Goal: Information Seeking & Learning: Learn about a topic

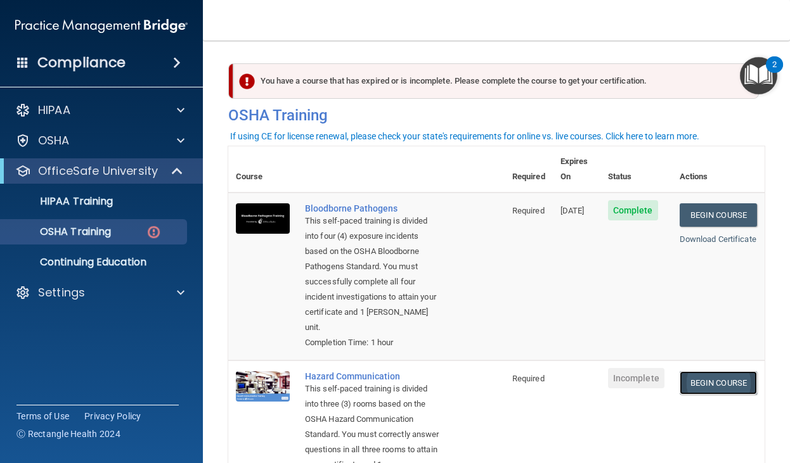
click at [715, 371] on link "Begin Course" at bounding box center [717, 382] width 77 height 23
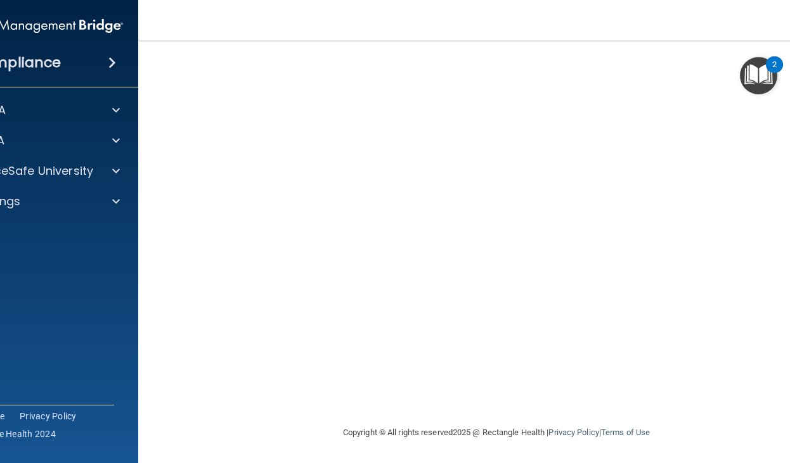
scroll to position [13, 0]
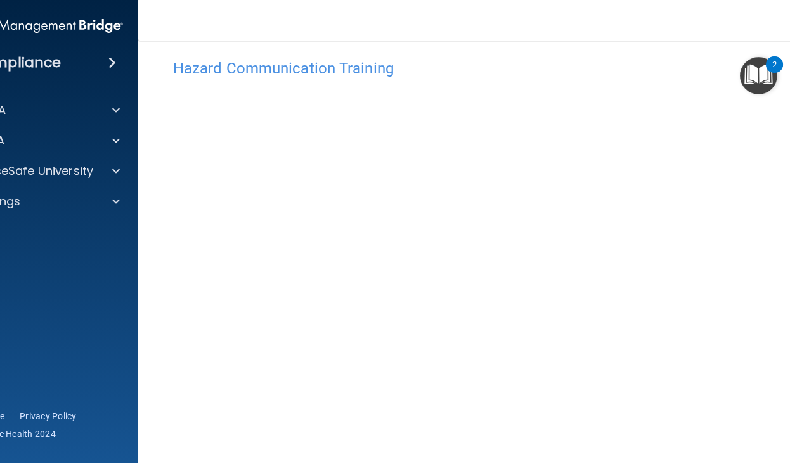
click at [426, 26] on nav "Toggle navigation Alexis Poussier lexipoussier@gmail.com Manage My Enterprise O…" at bounding box center [496, 20] width 716 height 41
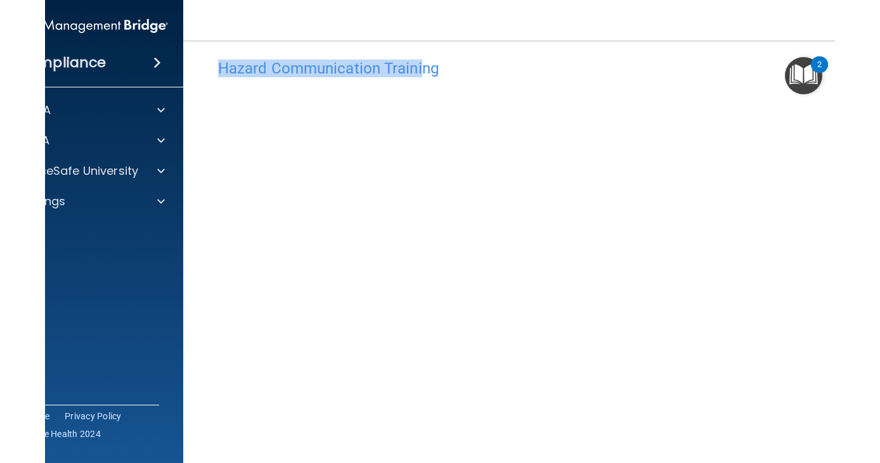
scroll to position [9, 0]
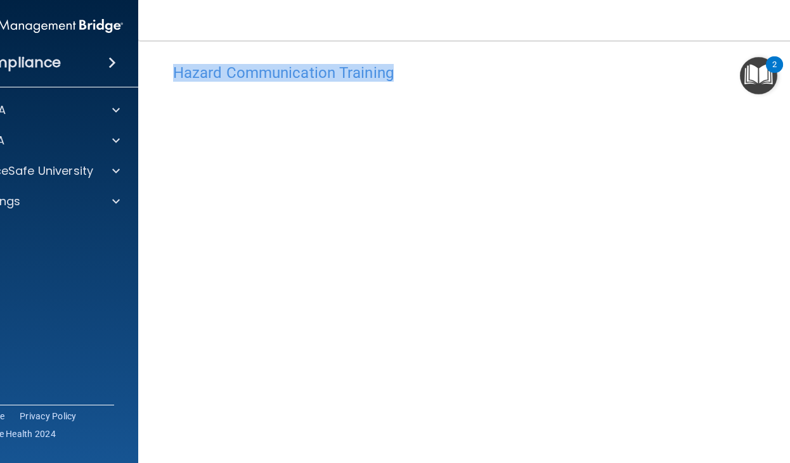
click at [347, 47] on div "Hazard Communication Training This course doesn’t expire until . Are you sure y…" at bounding box center [496, 277] width 665 height 467
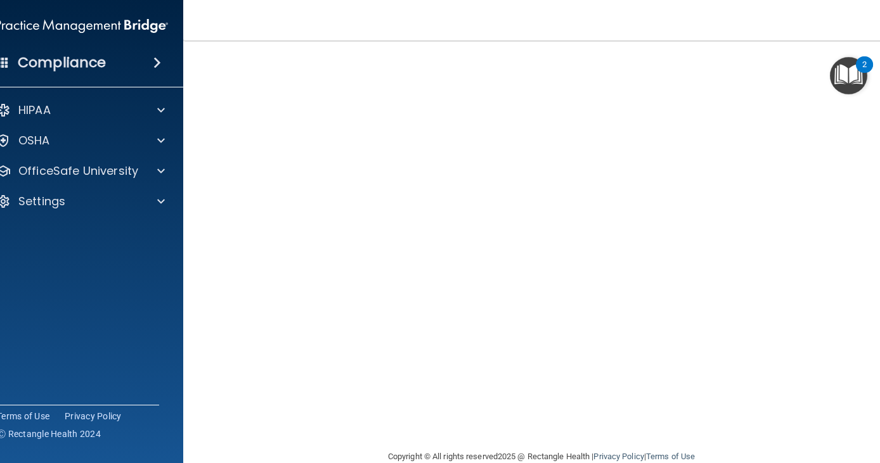
scroll to position [80, 0]
click at [789, 57] on img "Open Resource Center, 2 new notifications" at bounding box center [848, 75] width 37 height 37
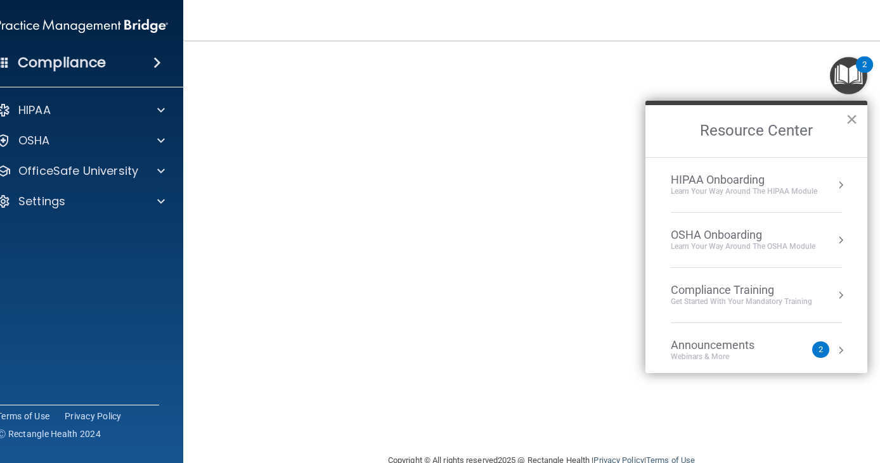
click at [789, 118] on button "×" at bounding box center [851, 119] width 12 height 20
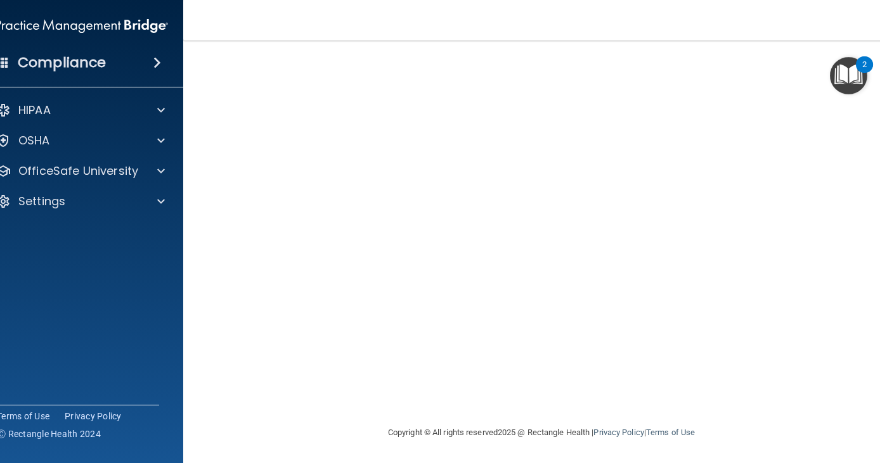
scroll to position [13, 0]
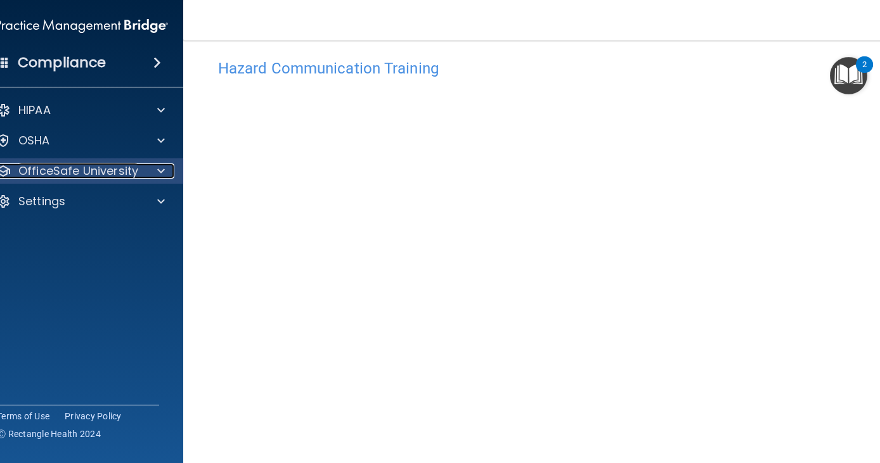
click at [142, 175] on div "OfficeSafe University" at bounding box center [64, 171] width 157 height 15
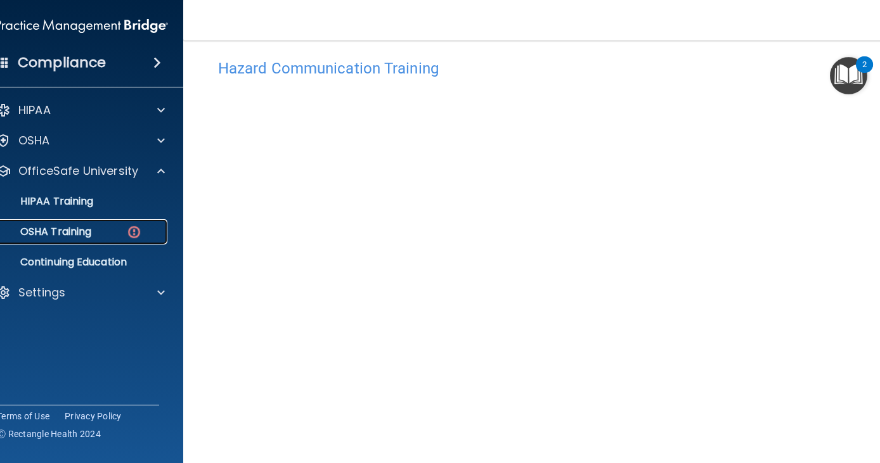
click at [120, 232] on div "OSHA Training" at bounding box center [75, 232] width 173 height 13
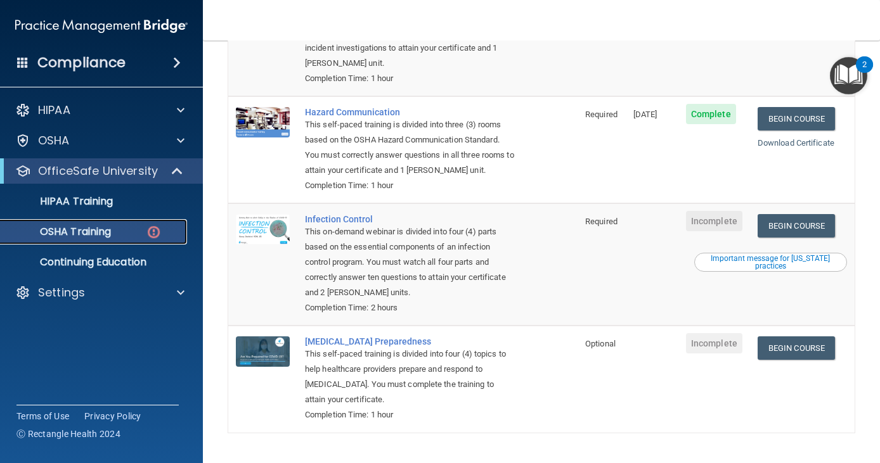
scroll to position [238, 0]
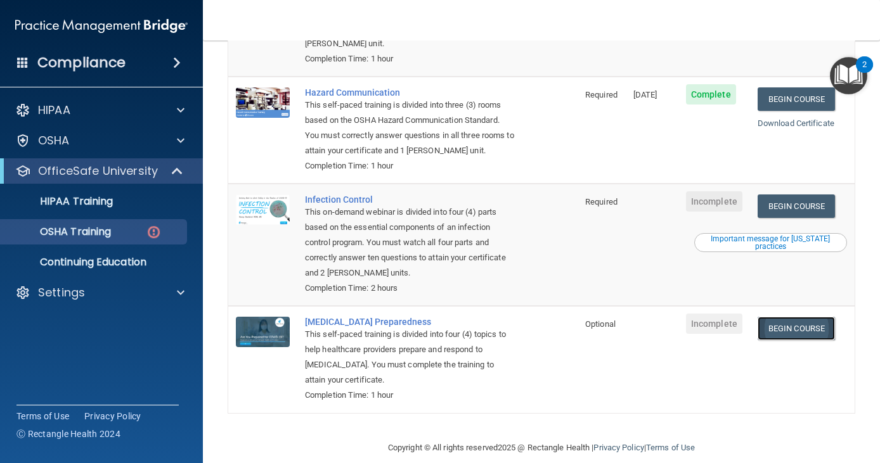
click at [789, 317] on link "Begin Course" at bounding box center [795, 328] width 77 height 23
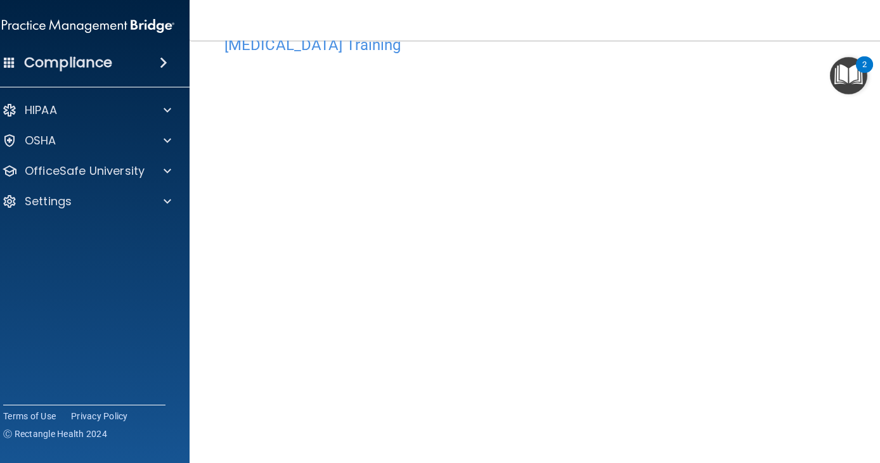
scroll to position [39, 0]
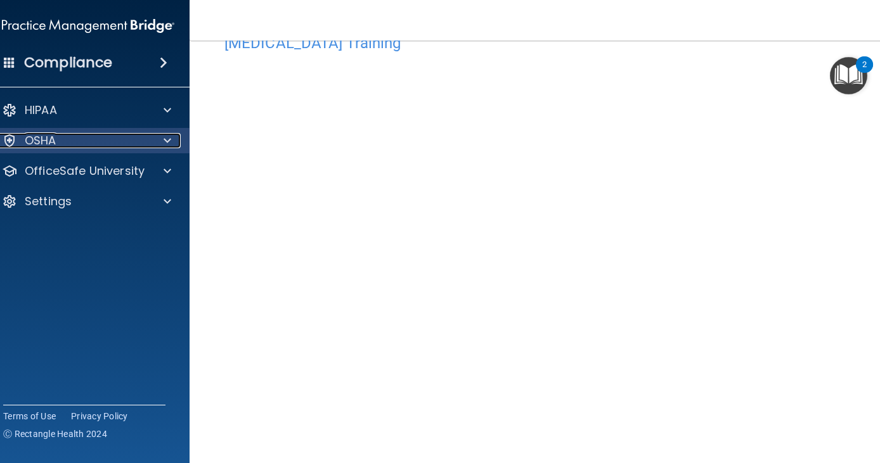
click at [168, 146] on span at bounding box center [168, 140] width 8 height 15
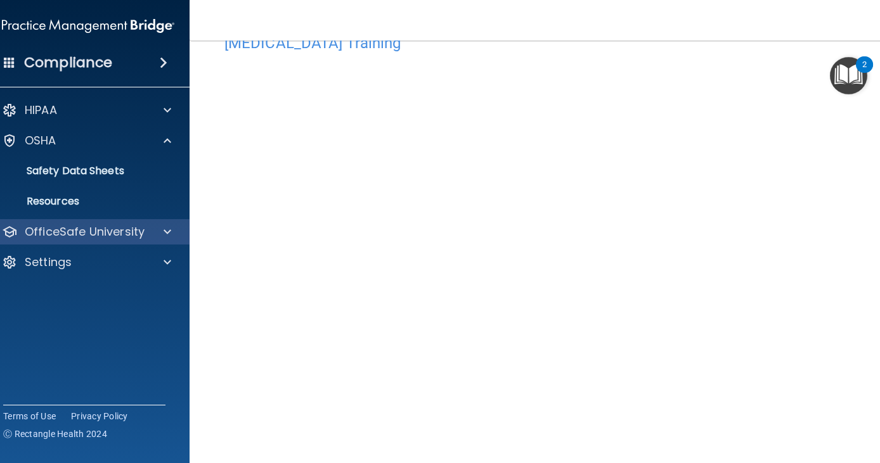
click at [139, 240] on div "OfficeSafe University" at bounding box center [88, 231] width 203 height 25
click at [164, 233] on span at bounding box center [168, 231] width 8 height 15
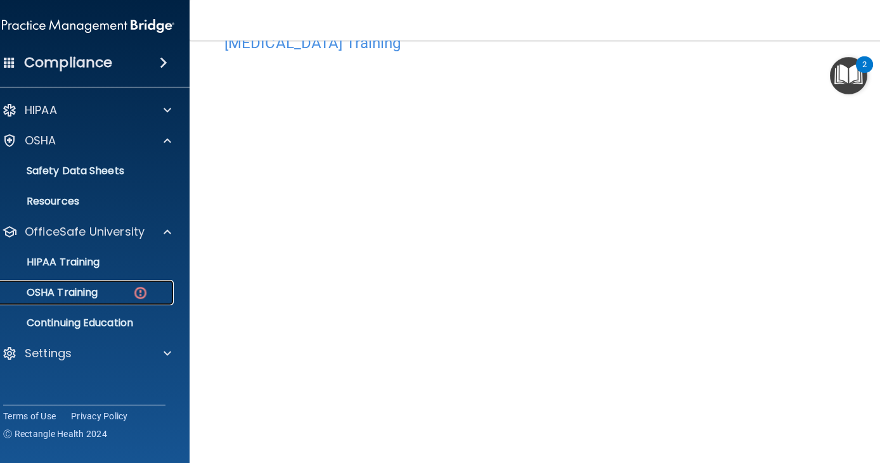
click at [91, 300] on link "OSHA Training" at bounding box center [74, 292] width 200 height 25
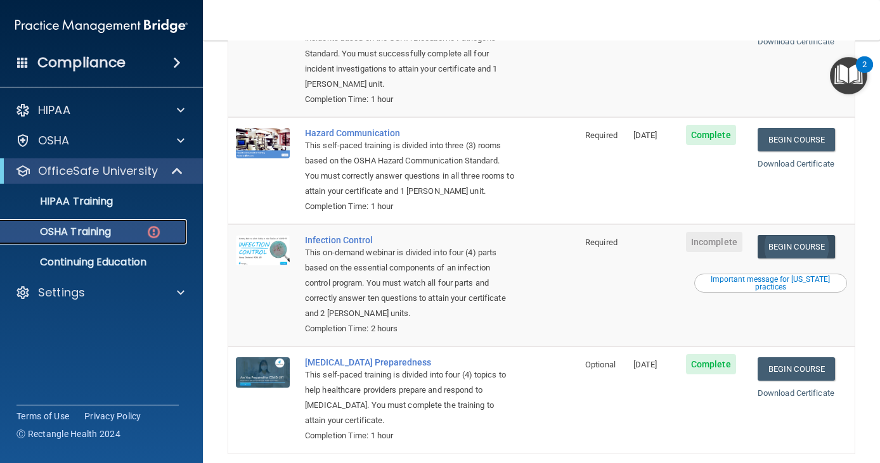
scroll to position [238, 0]
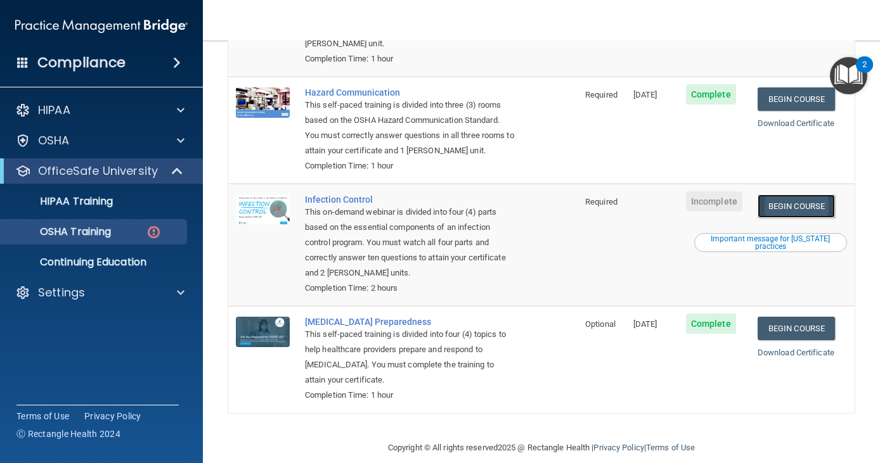
click at [778, 198] on link "Begin Course" at bounding box center [795, 206] width 77 height 23
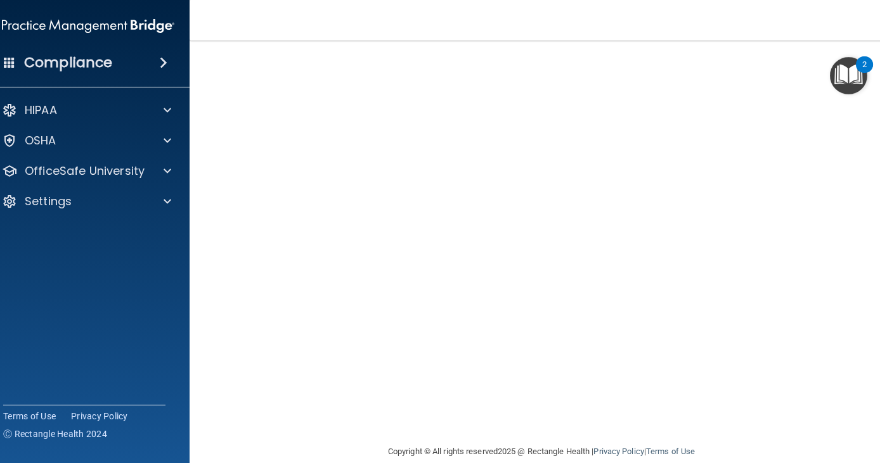
scroll to position [76, 0]
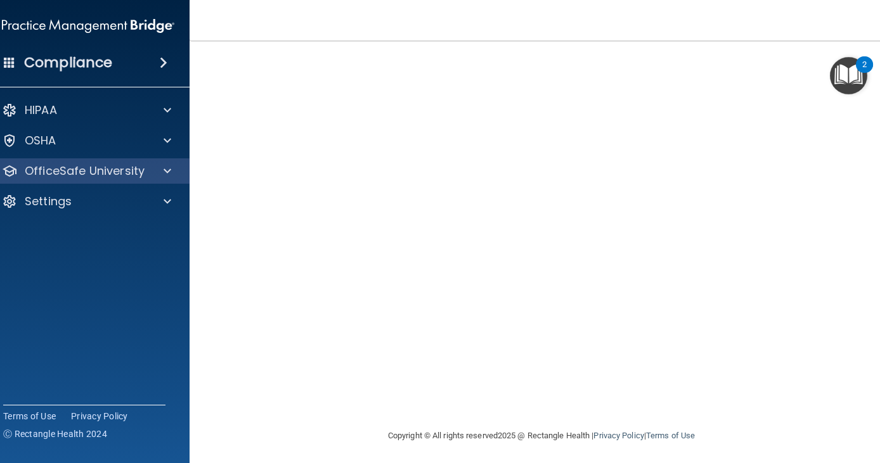
click at [93, 179] on div "OfficeSafe University" at bounding box center [88, 170] width 203 height 25
click at [162, 169] on div at bounding box center [166, 171] width 32 height 15
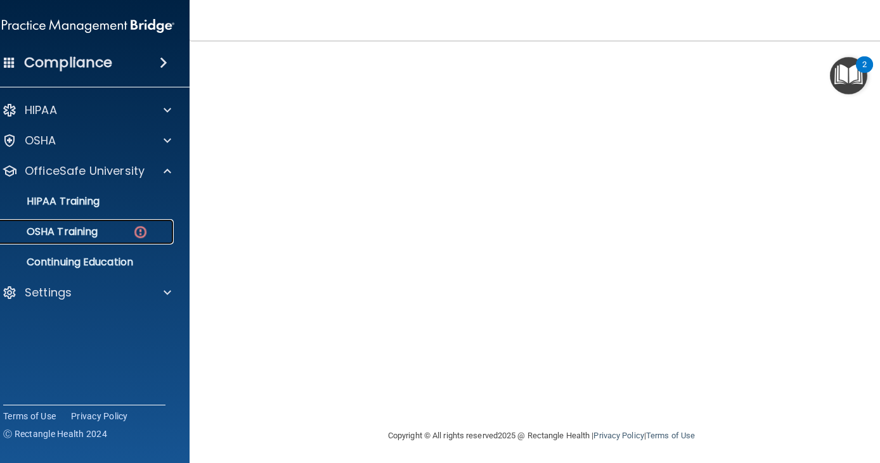
click at [131, 238] on link "OSHA Training" at bounding box center [74, 231] width 200 height 25
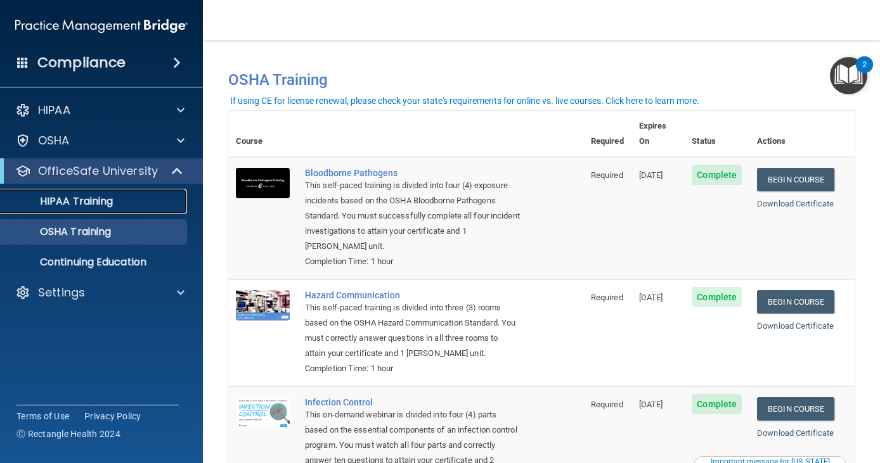
click at [112, 203] on p "HIPAA Training" at bounding box center [60, 201] width 105 height 13
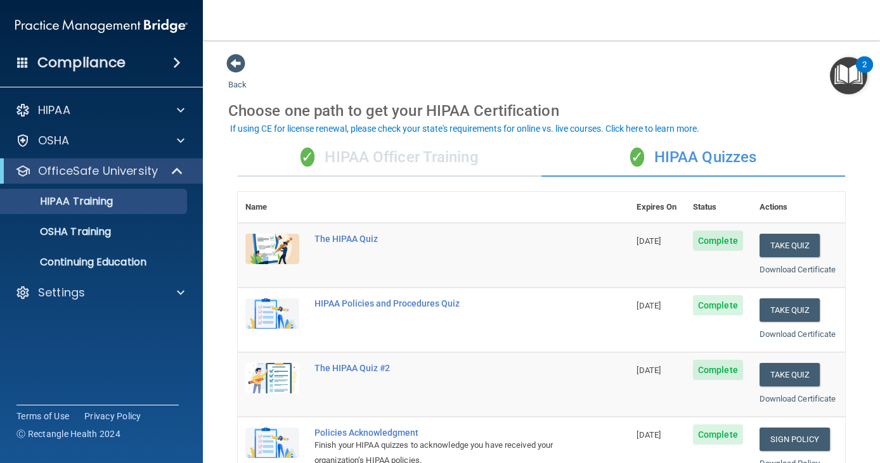
click at [128, 246] on ul "HIPAA Training OSHA Training Continuing Education" at bounding box center [101, 229] width 229 height 91
click at [114, 265] on p "Continuing Education" at bounding box center [94, 262] width 173 height 13
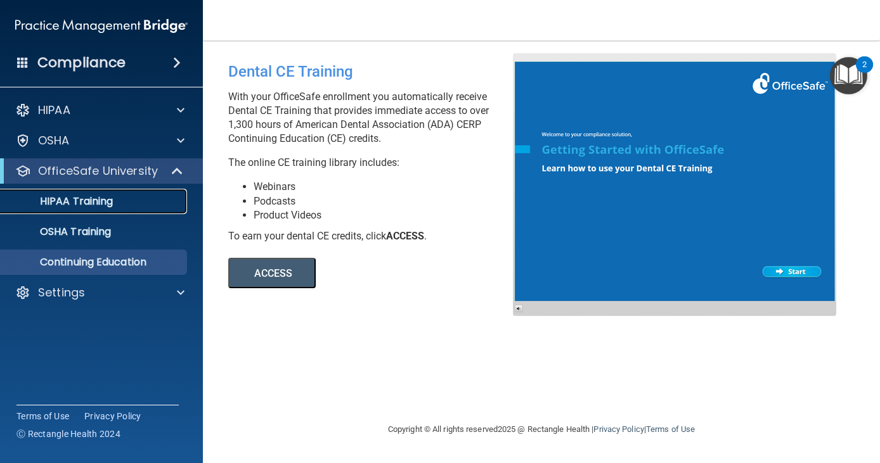
click at [155, 194] on link "HIPAA Training" at bounding box center [87, 201] width 200 height 25
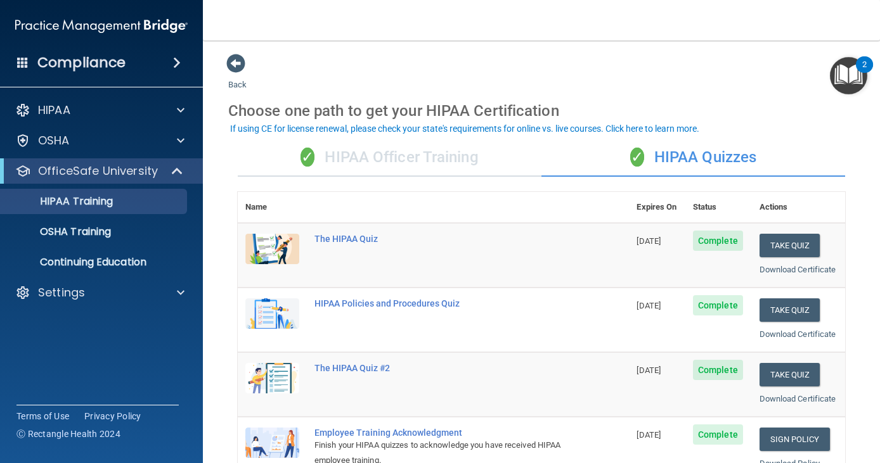
click at [321, 164] on div "✓ HIPAA Officer Training" at bounding box center [390, 158] width 304 height 38
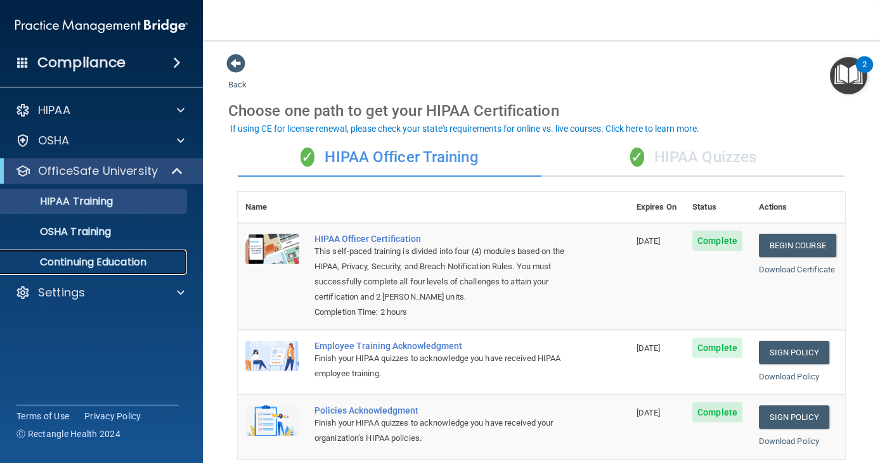
click at [96, 258] on p "Continuing Education" at bounding box center [94, 262] width 173 height 13
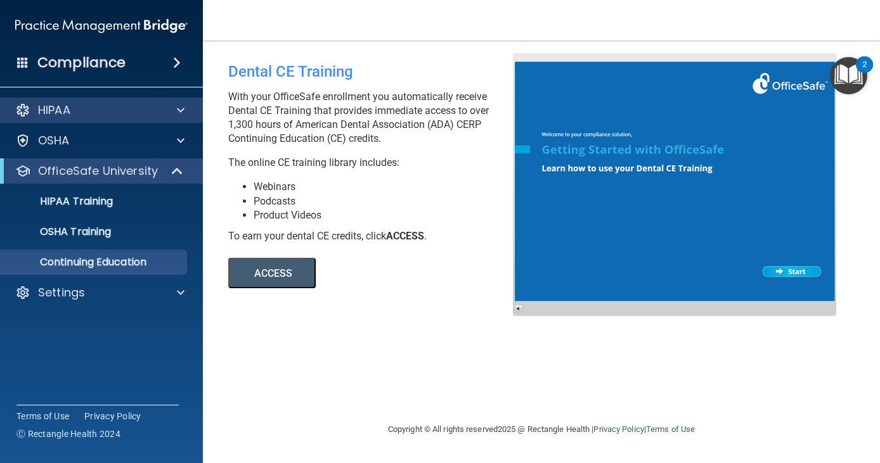
click at [65, 119] on div "HIPAA" at bounding box center [101, 110] width 203 height 25
